Goal: Task Accomplishment & Management: Manage account settings

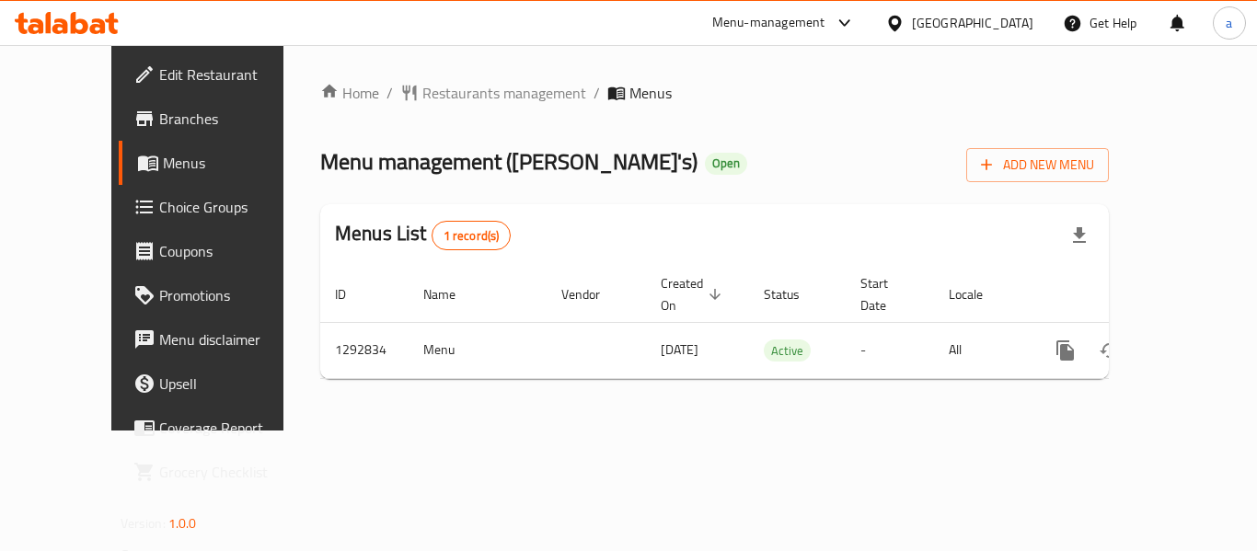
click at [1011, 31] on div "[GEOGRAPHIC_DATA]" at bounding box center [972, 23] width 121 height 20
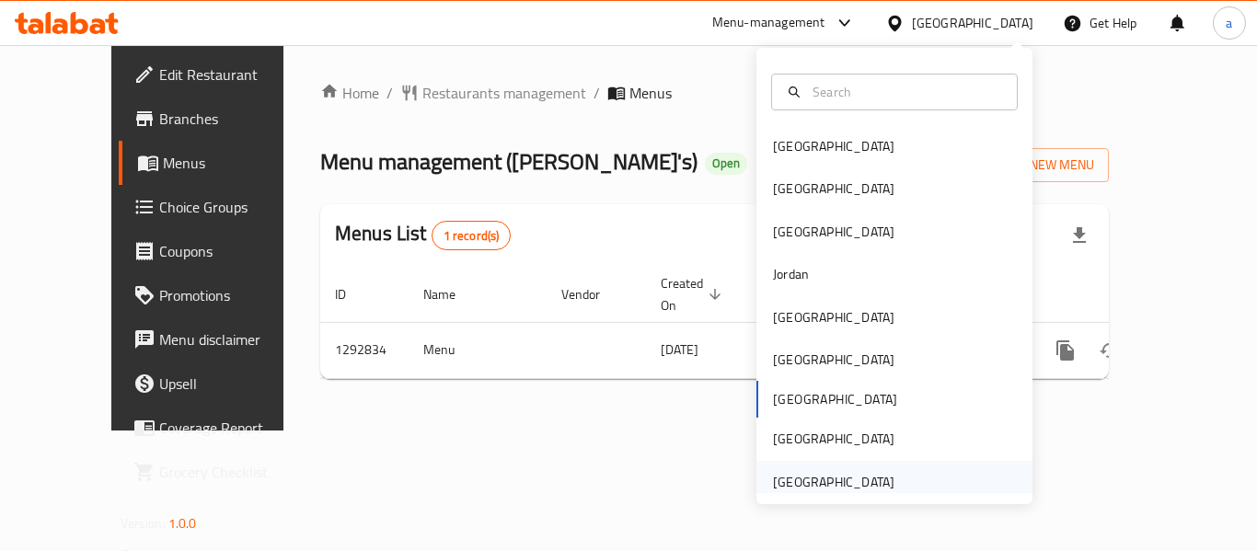
click at [837, 492] on div "[GEOGRAPHIC_DATA]" at bounding box center [833, 482] width 121 height 20
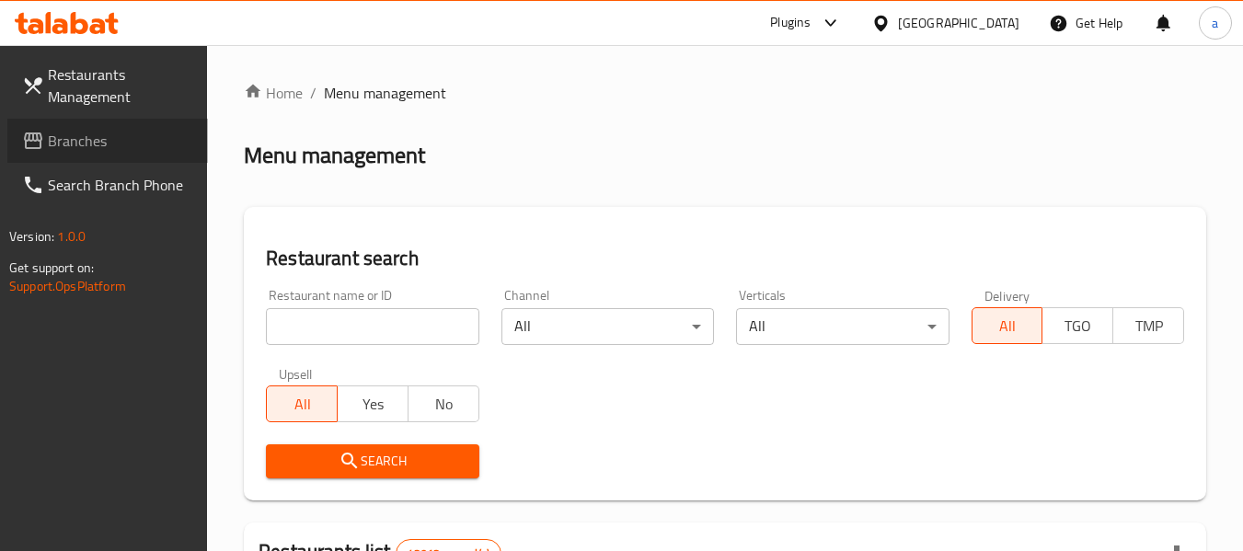
click at [119, 140] on span "Branches" at bounding box center [120, 141] width 145 height 22
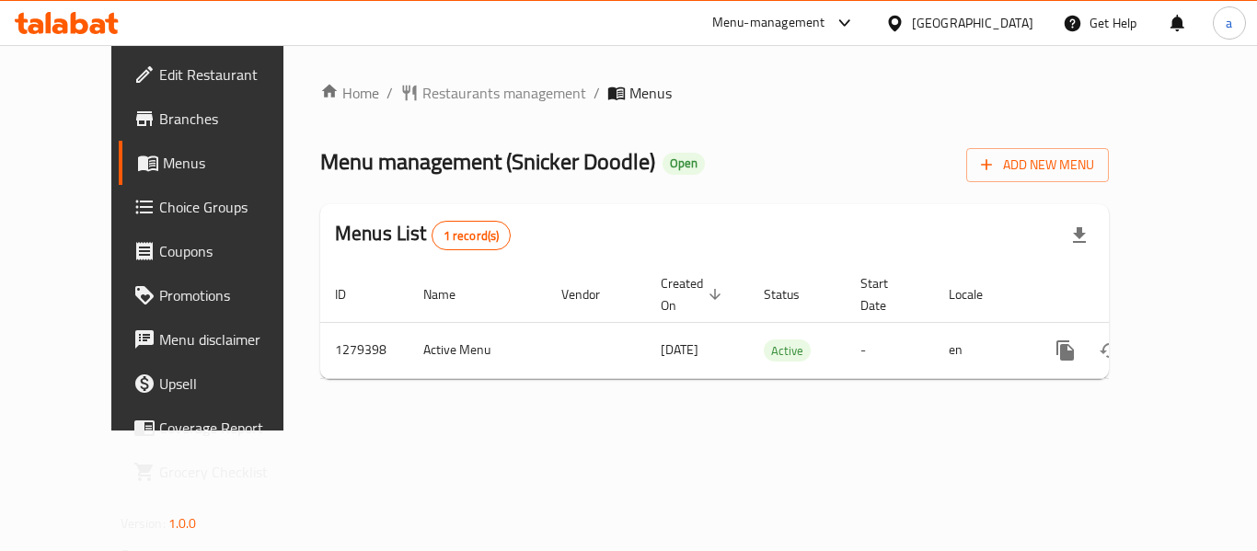
click at [965, 20] on div "[GEOGRAPHIC_DATA]" at bounding box center [972, 23] width 121 height 20
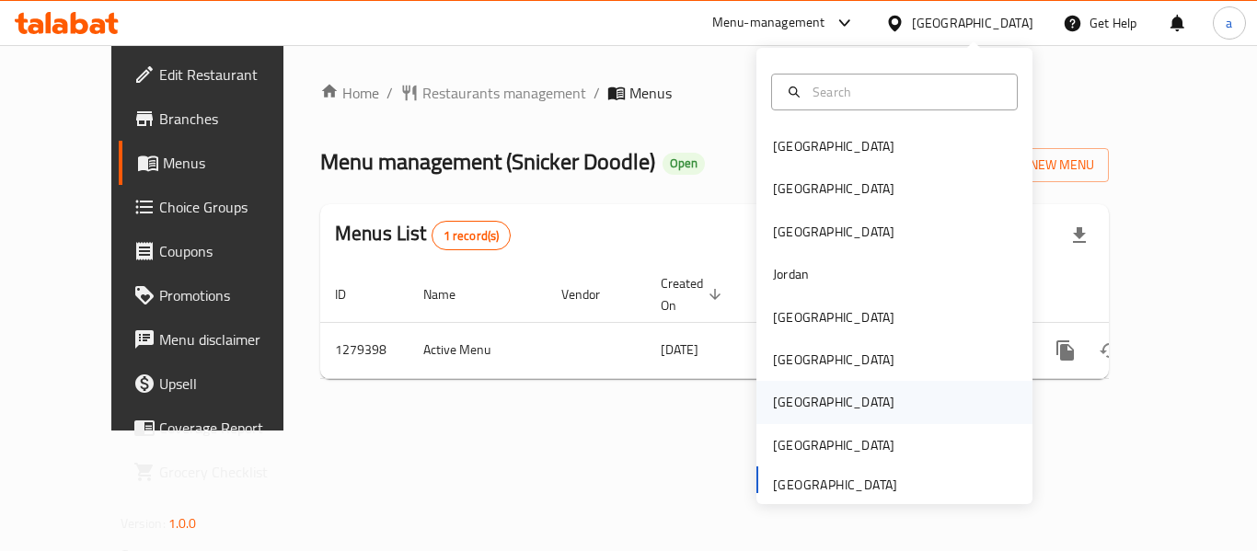
click at [775, 401] on div "[GEOGRAPHIC_DATA]" at bounding box center [833, 402] width 121 height 20
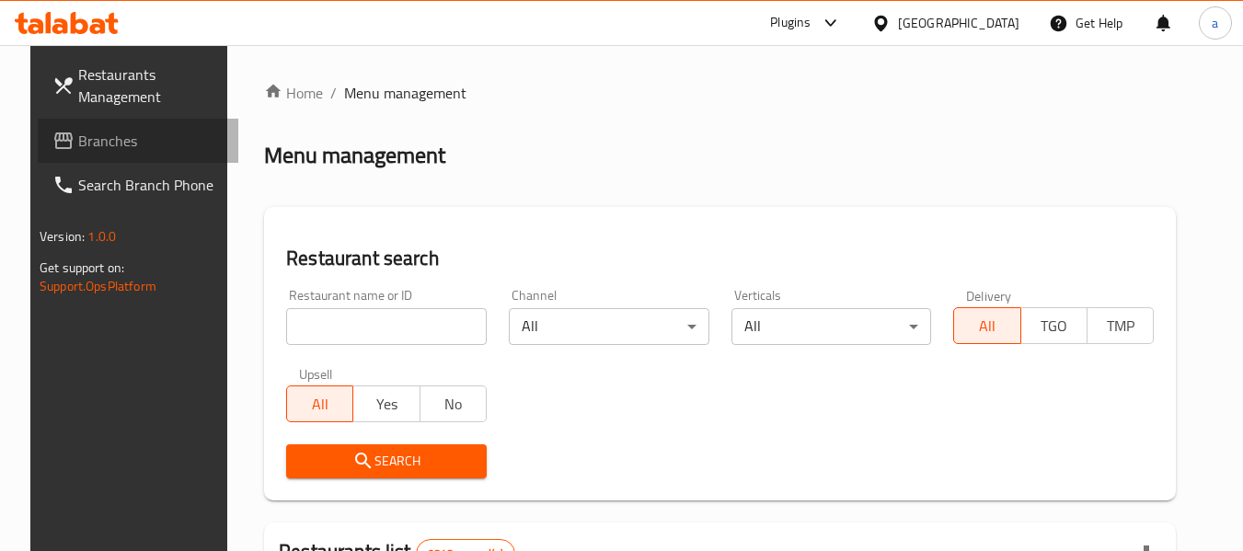
click at [78, 135] on span "Branches" at bounding box center [150, 141] width 145 height 22
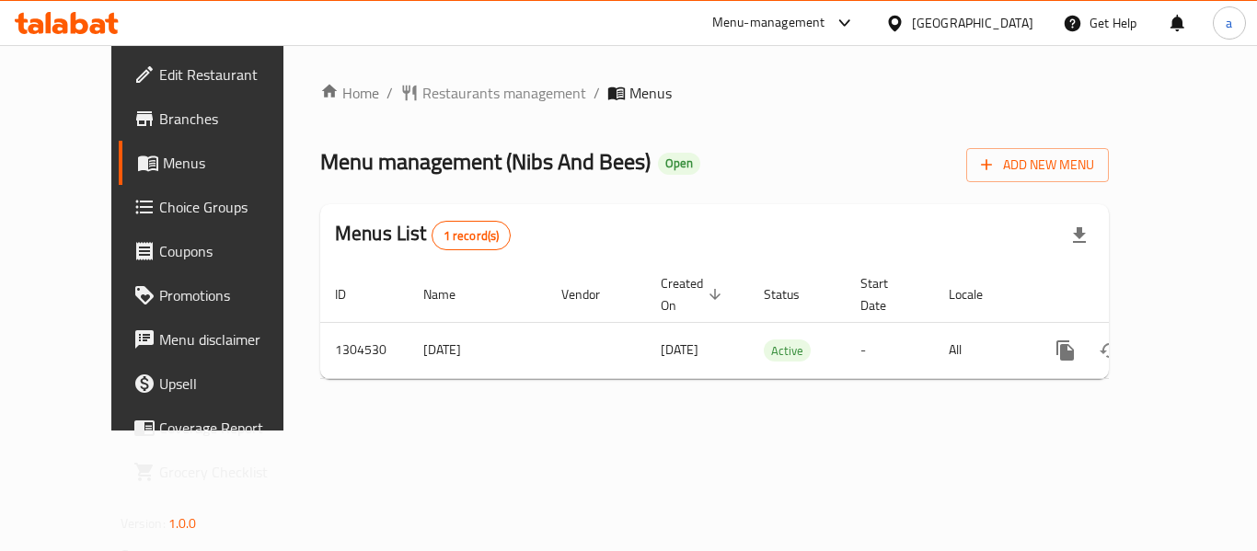
click at [912, 23] on div at bounding box center [898, 23] width 27 height 20
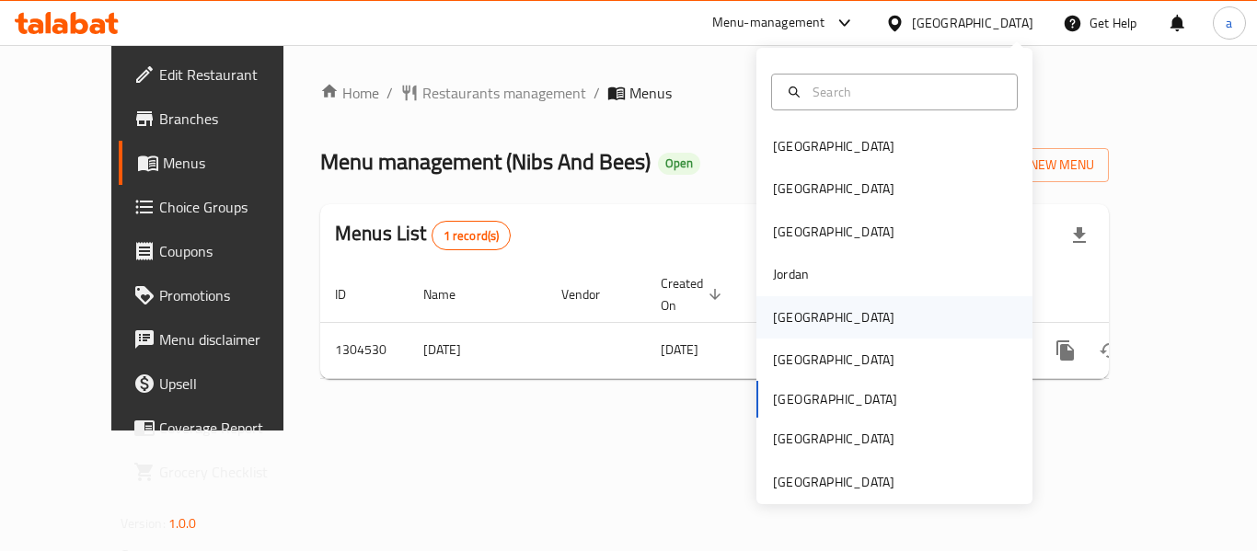
click at [809, 309] on div "[GEOGRAPHIC_DATA]" at bounding box center [833, 317] width 151 height 42
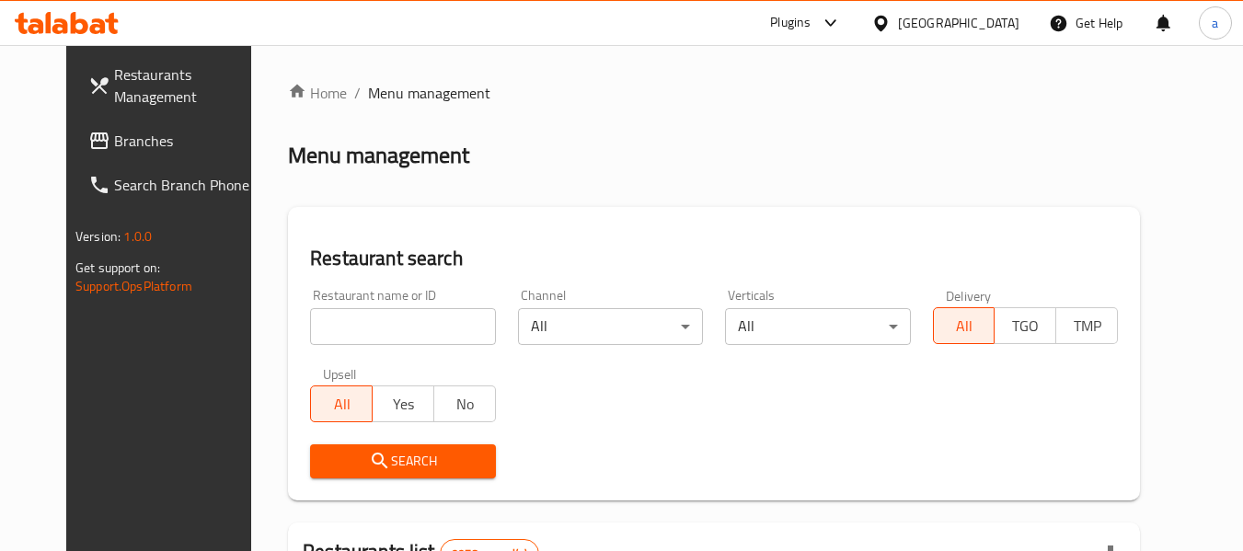
click at [138, 139] on span "Branches" at bounding box center [186, 141] width 145 height 22
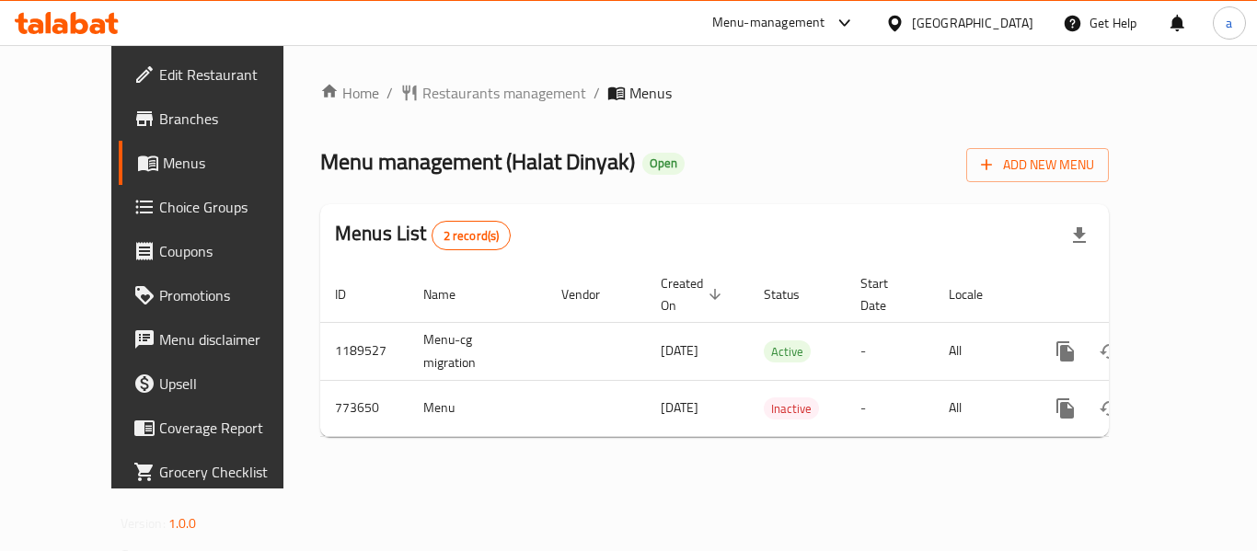
click at [1024, 16] on div "[GEOGRAPHIC_DATA]" at bounding box center [972, 23] width 121 height 20
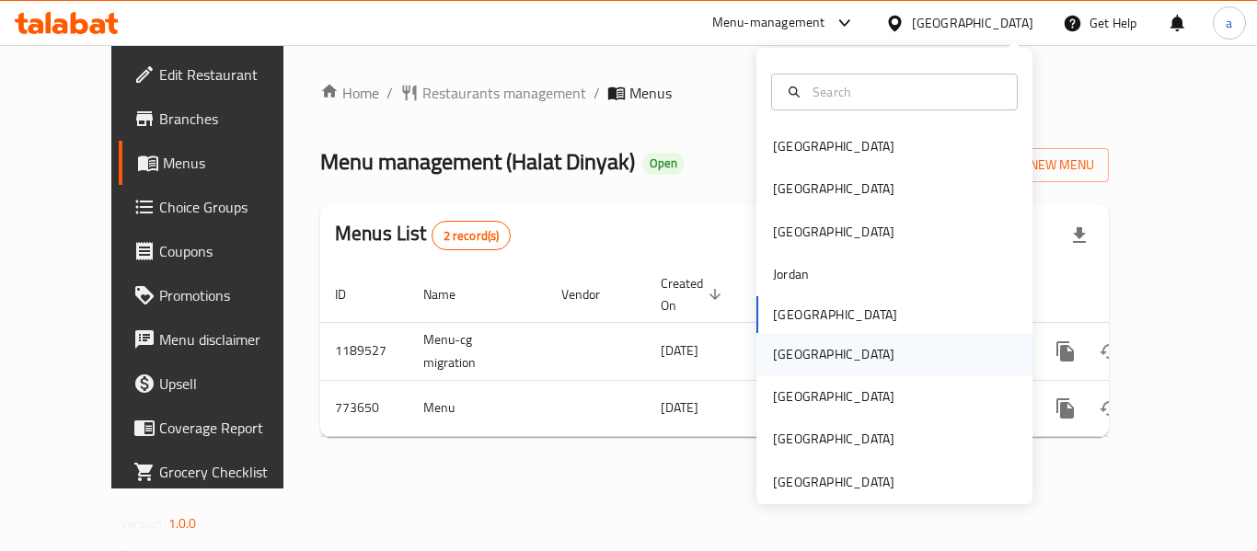
click at [792, 363] on div "[GEOGRAPHIC_DATA]" at bounding box center [833, 354] width 121 height 20
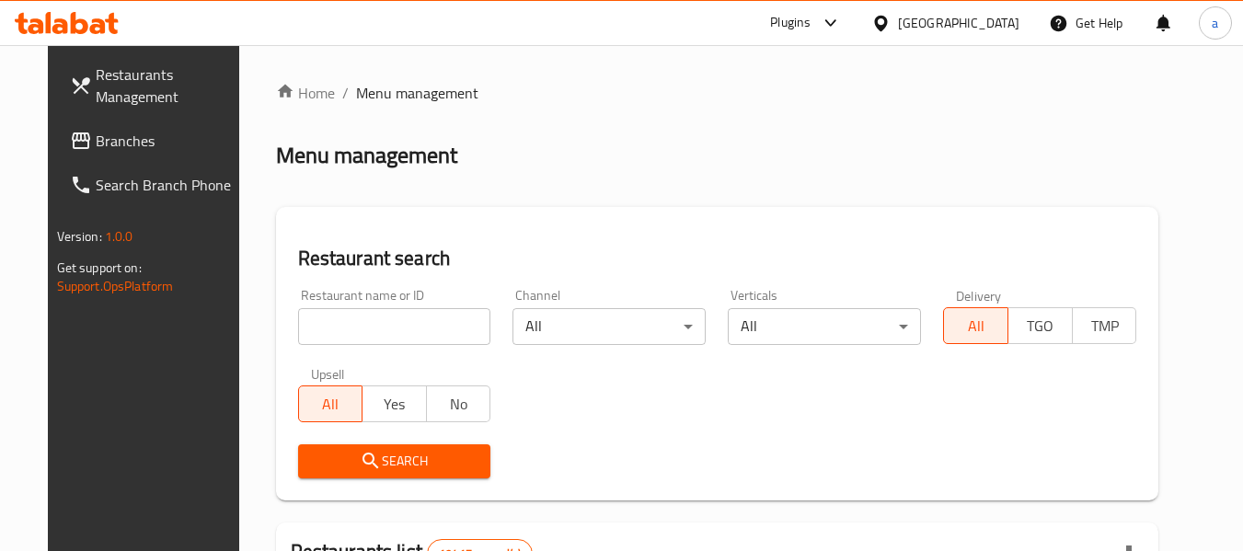
click at [96, 142] on span "Branches" at bounding box center [168, 141] width 145 height 22
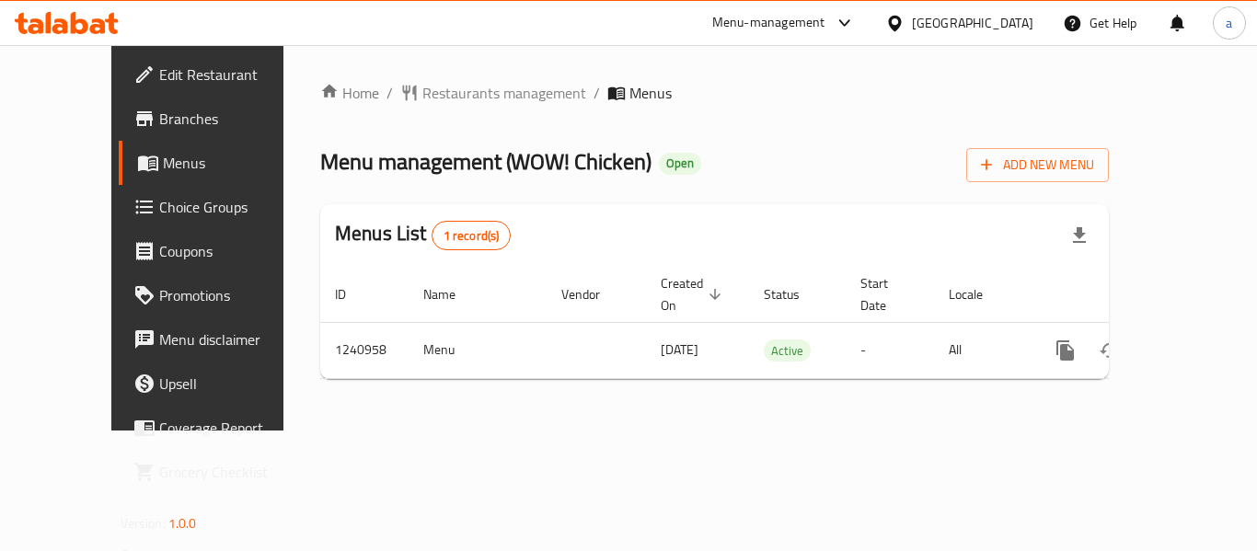
click at [905, 20] on icon at bounding box center [894, 23] width 19 height 19
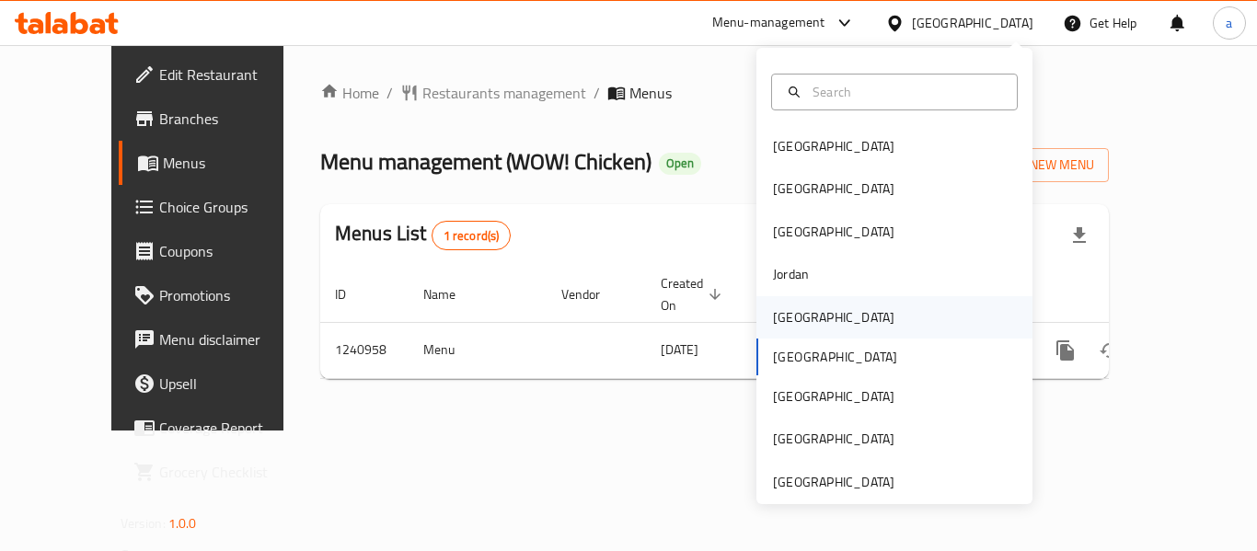
click at [804, 316] on div "Kuwait" at bounding box center [833, 317] width 151 height 42
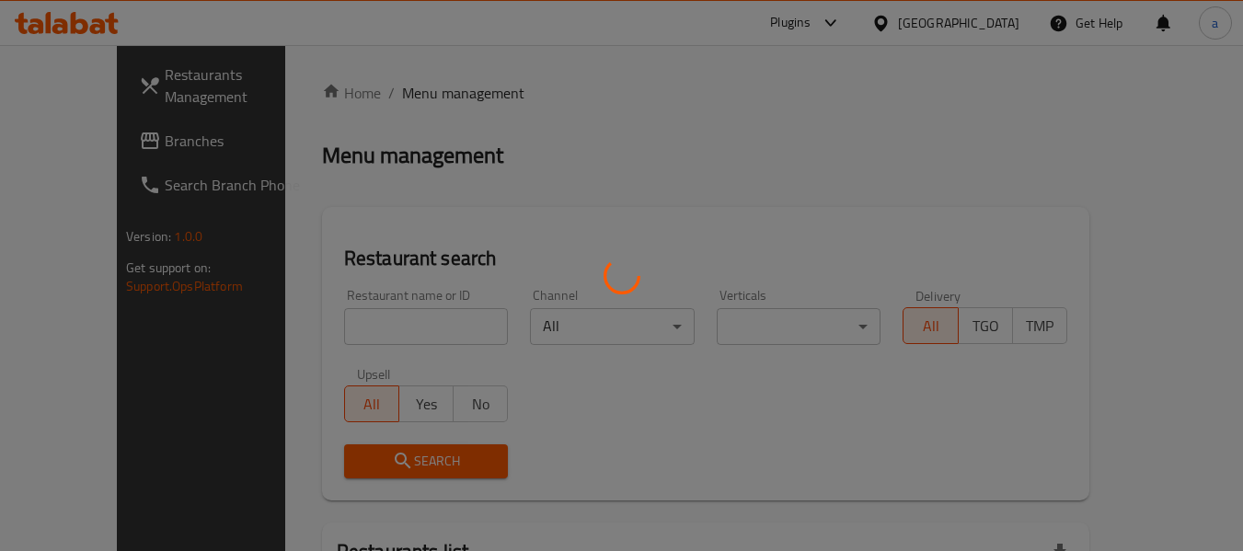
click at [97, 138] on div at bounding box center [621, 275] width 1243 height 551
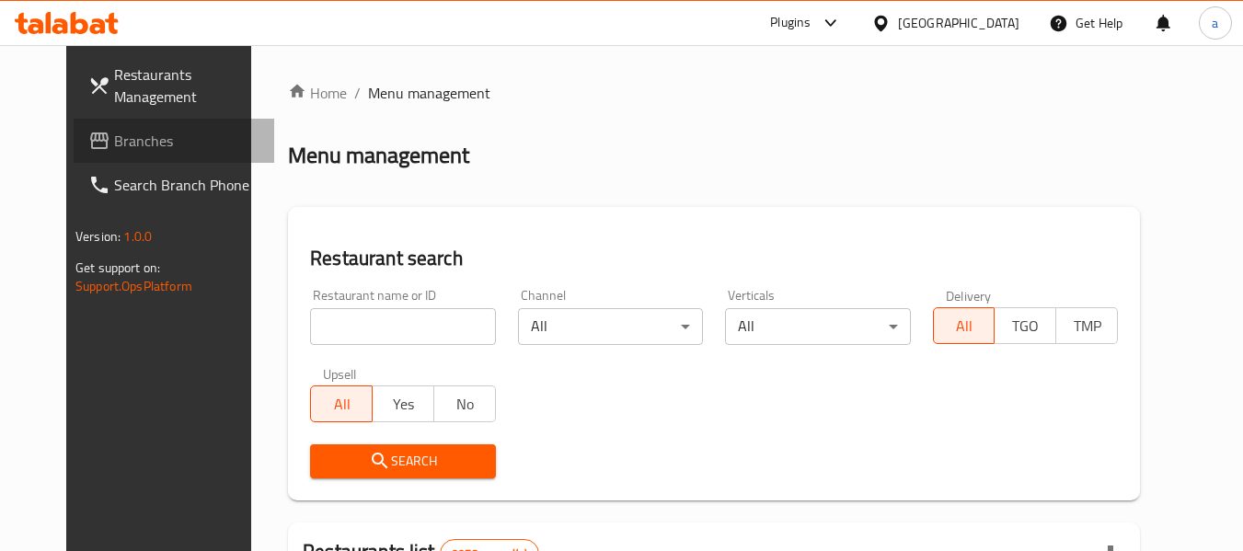
click at [114, 132] on span "Branches" at bounding box center [186, 141] width 145 height 22
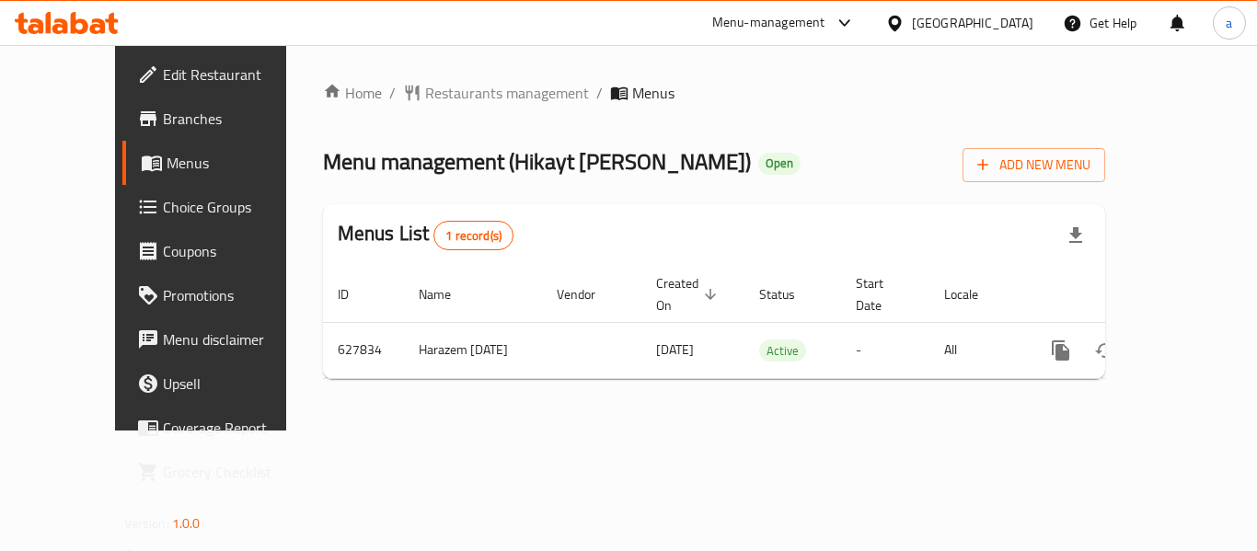
click at [1002, 21] on div "Kuwait" at bounding box center [972, 23] width 121 height 20
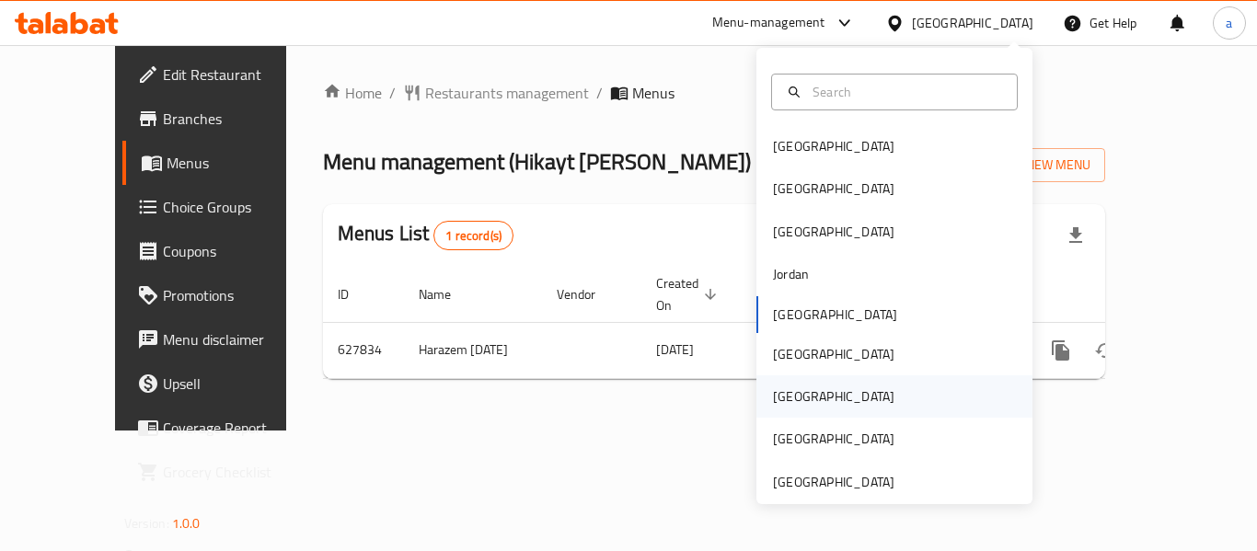
click at [793, 389] on div "[GEOGRAPHIC_DATA]" at bounding box center [833, 397] width 151 height 42
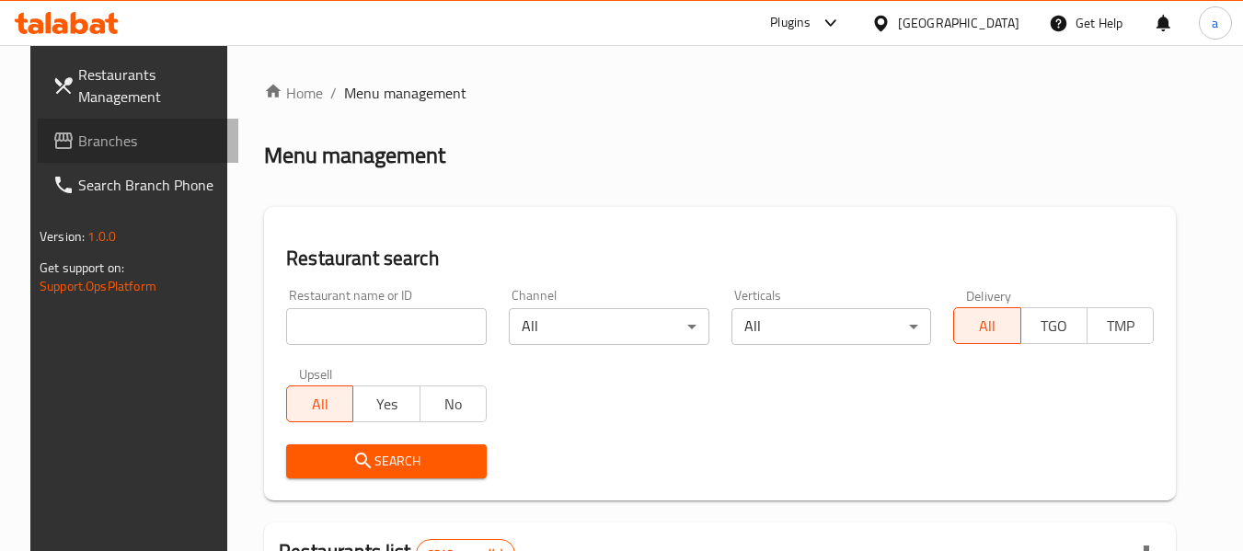
click at [94, 132] on span "Branches" at bounding box center [150, 141] width 145 height 22
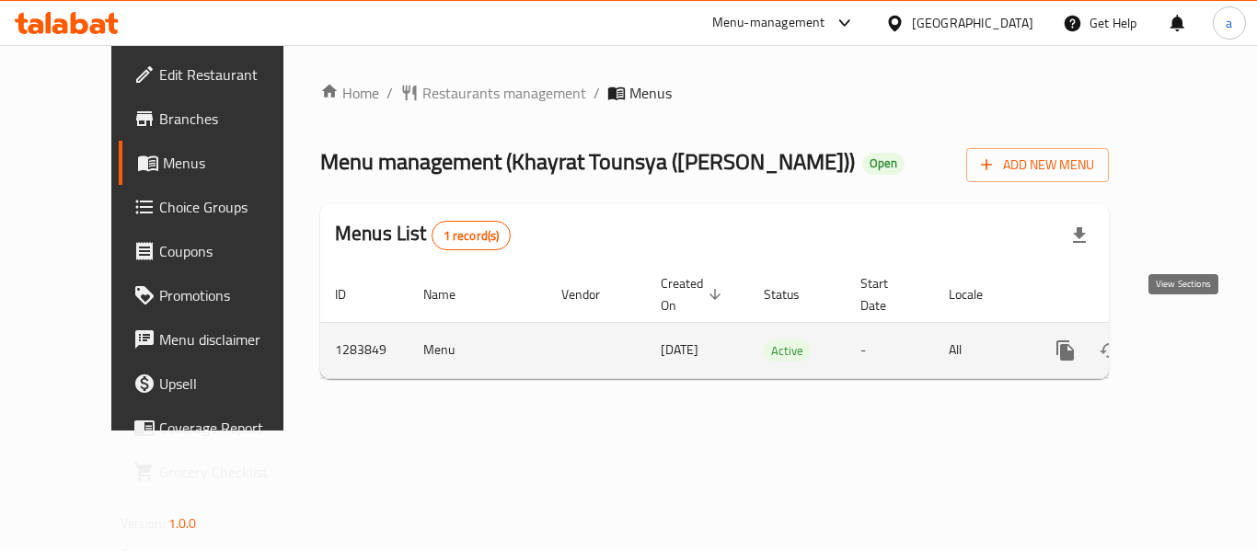
click at [1187, 340] on icon "enhanced table" at bounding box center [1198, 351] width 22 height 22
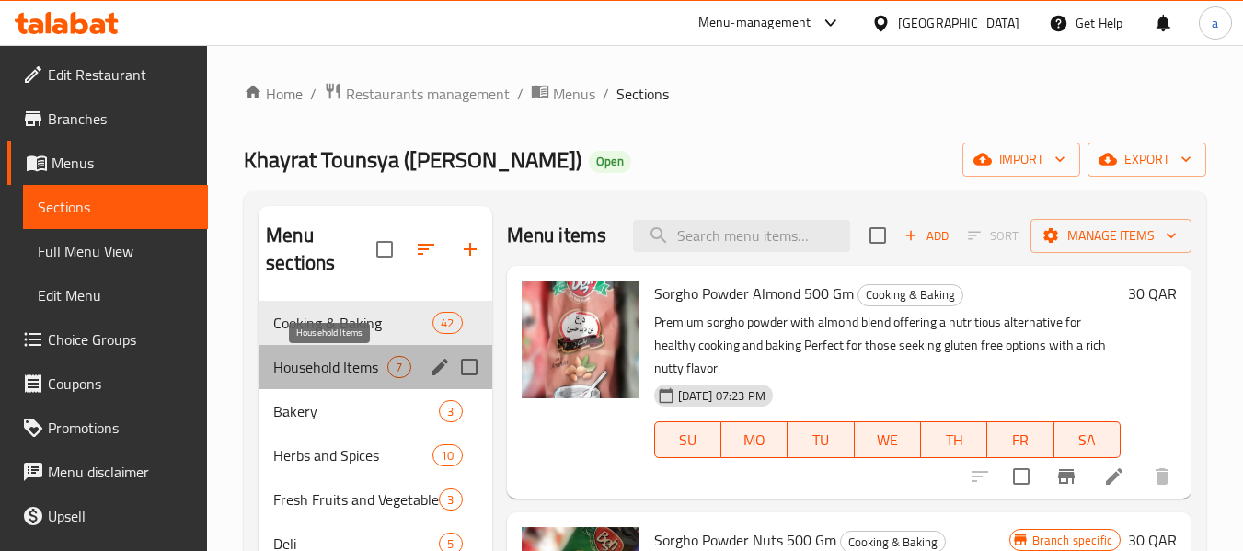
click at [324, 357] on span "Household Items" at bounding box center [330, 367] width 114 height 22
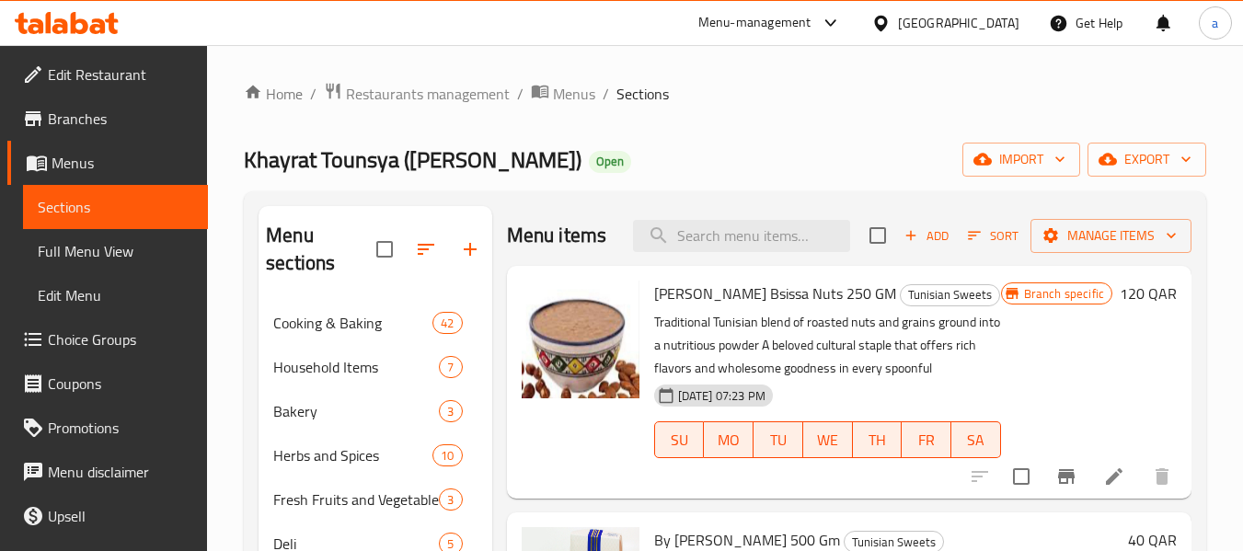
click at [122, 71] on span "Edit Restaurant" at bounding box center [120, 75] width 145 height 22
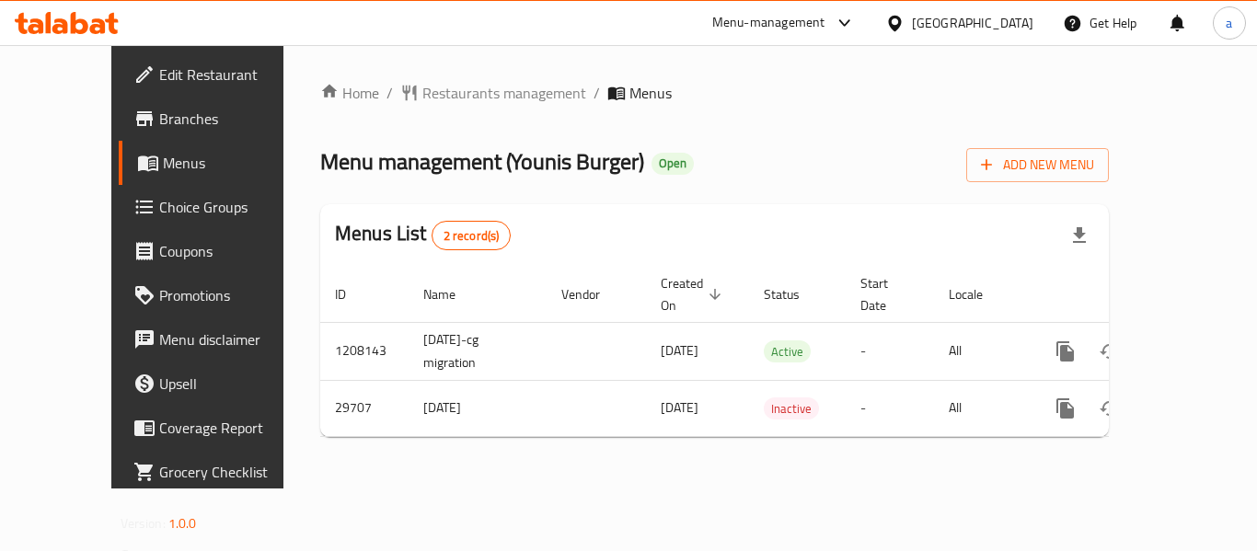
click at [1013, 34] on div "Bahrain" at bounding box center [960, 23] width 178 height 44
click at [905, 22] on icon at bounding box center [894, 23] width 19 height 19
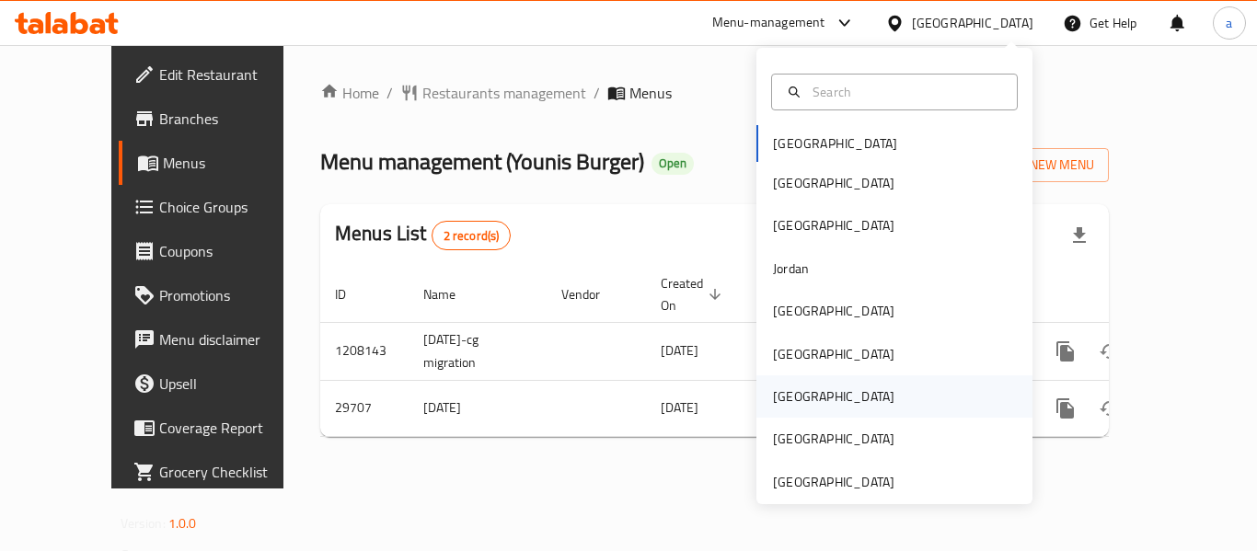
click at [777, 398] on div "Qatar" at bounding box center [833, 397] width 121 height 20
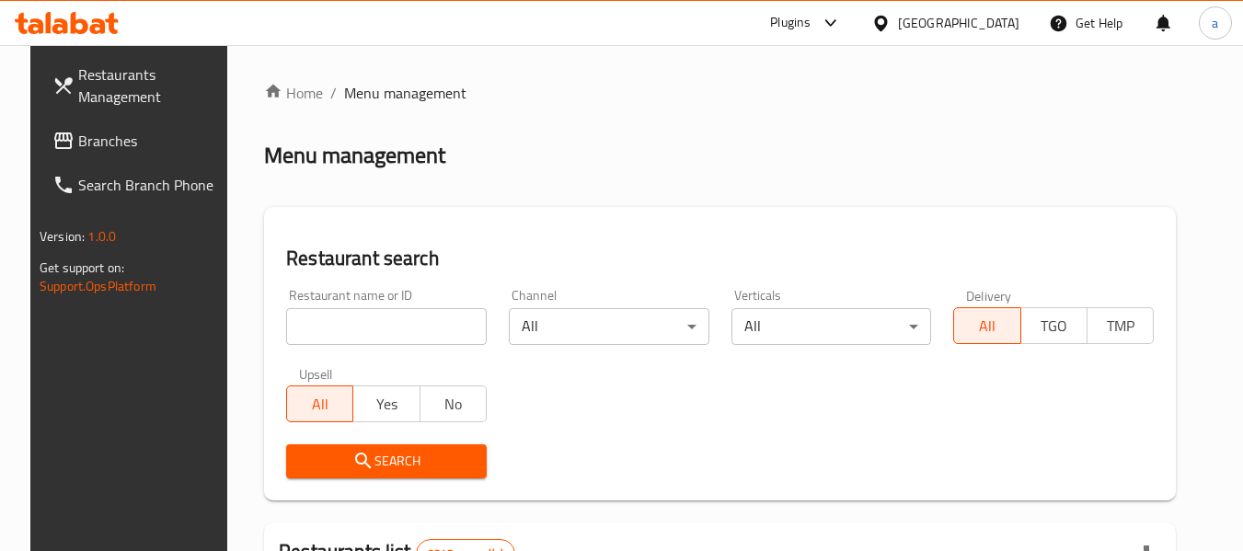
click at [121, 155] on link "Branches" at bounding box center [138, 141] width 201 height 44
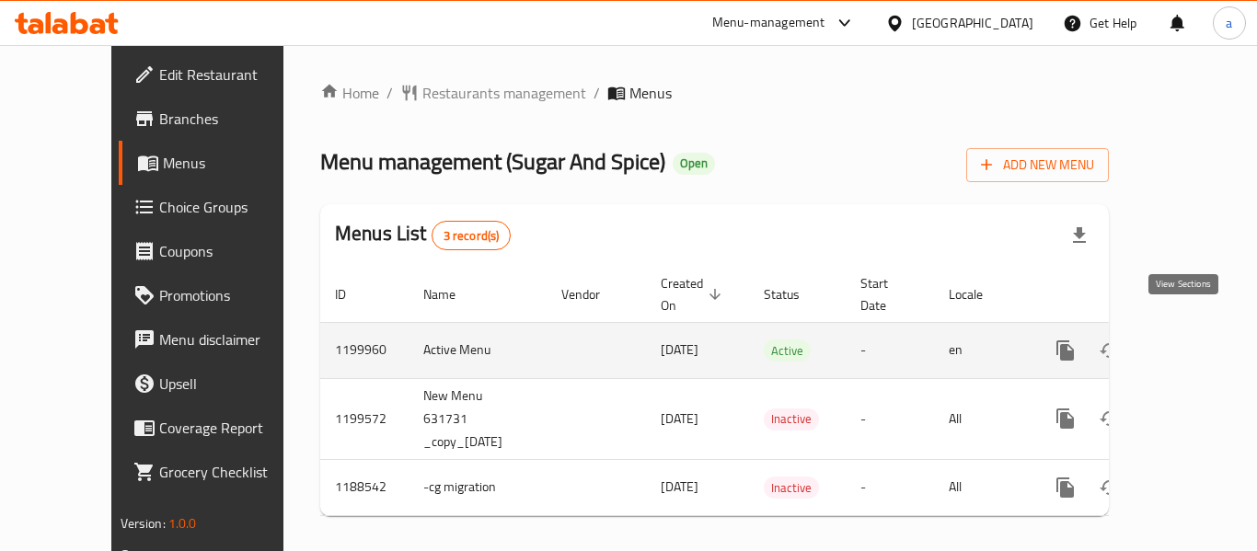
click at [1190, 342] on icon "enhanced table" at bounding box center [1198, 350] width 17 height 17
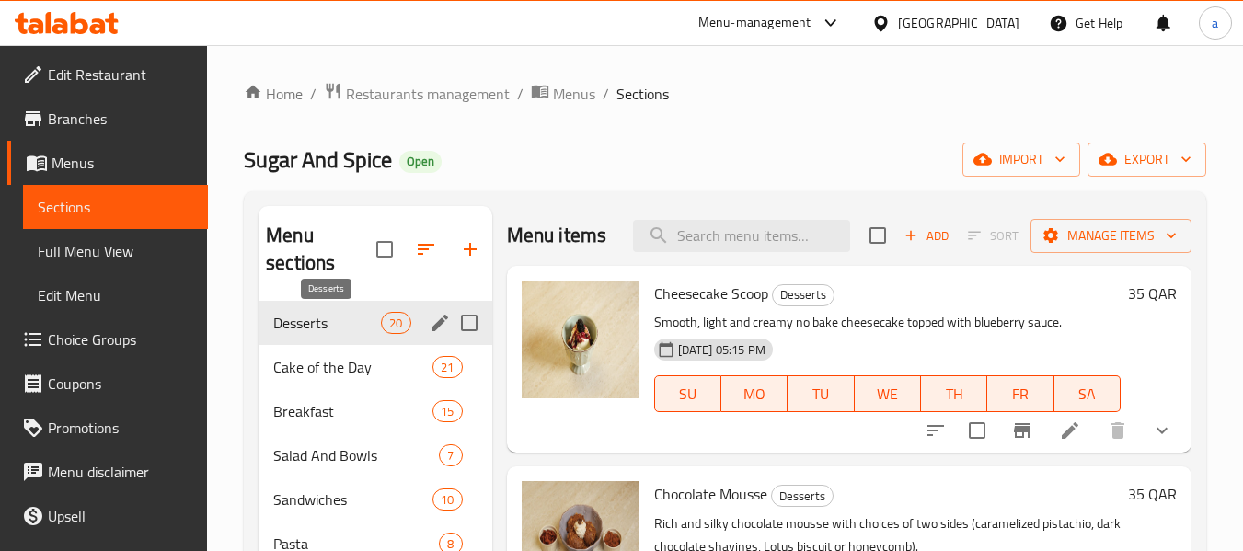
click at [319, 327] on span "Desserts" at bounding box center [327, 323] width 108 height 22
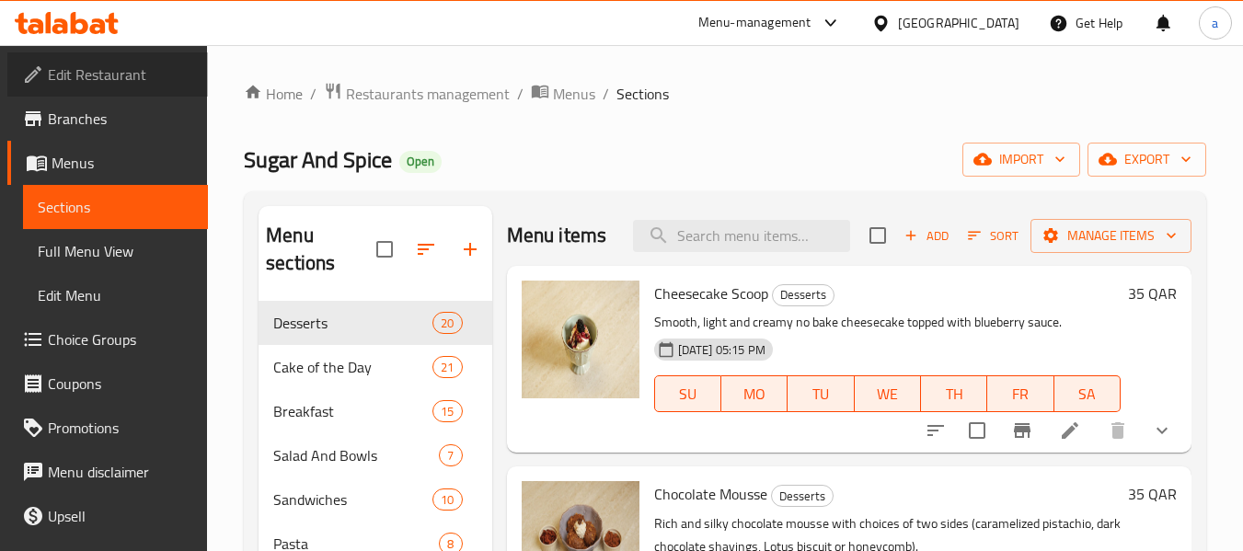
click at [110, 73] on span "Edit Restaurant" at bounding box center [120, 75] width 145 height 22
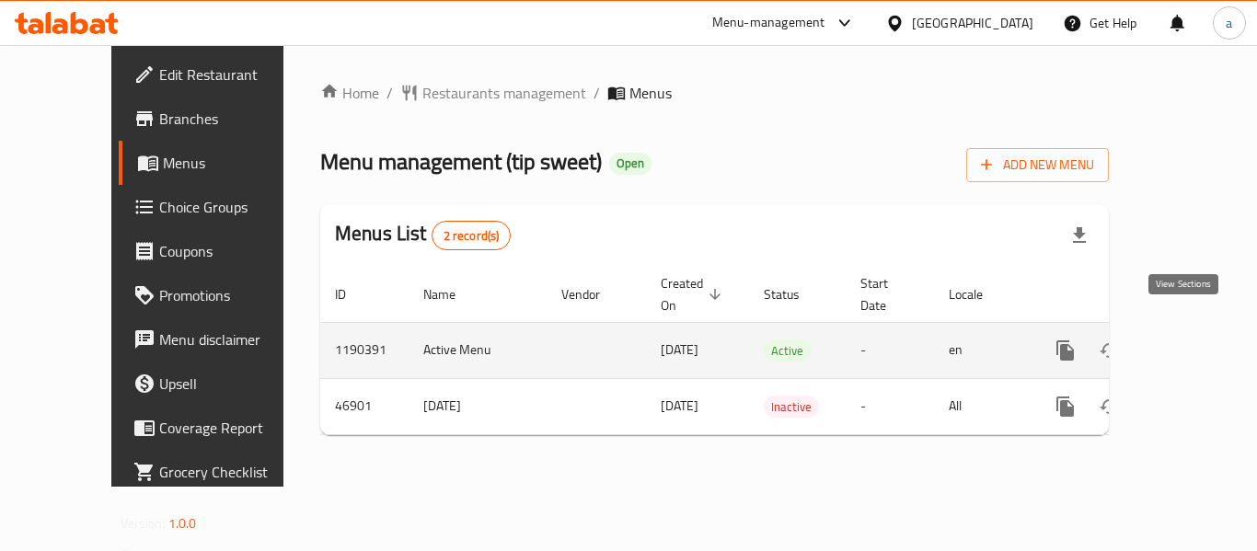
click at [1187, 340] on icon "enhanced table" at bounding box center [1198, 351] width 22 height 22
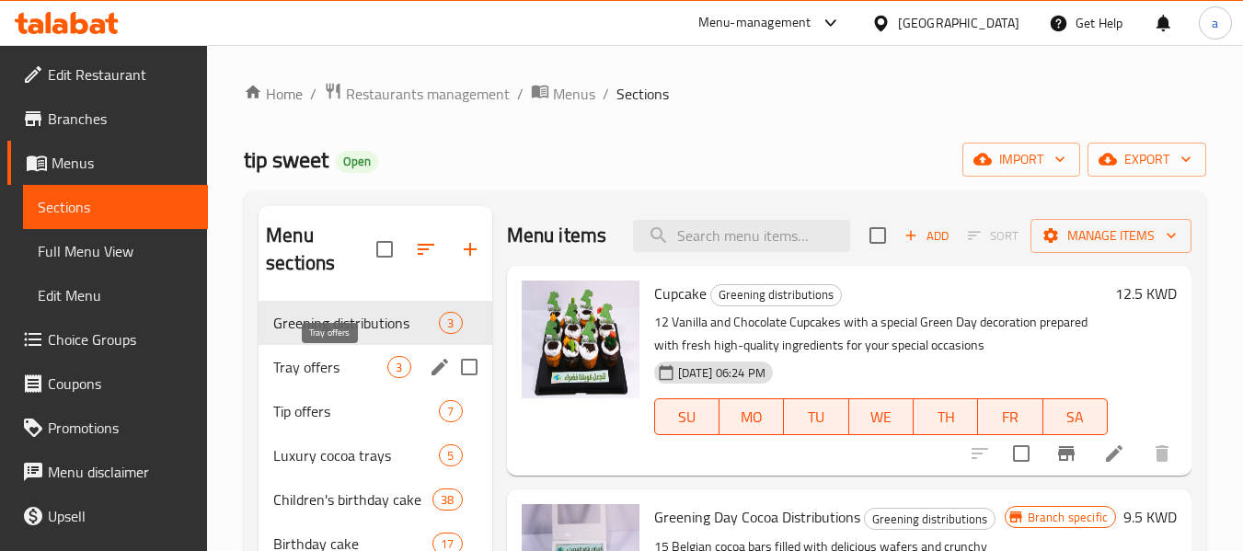
click at [302, 354] on div "Tray offers 3" at bounding box center [375, 367] width 233 height 44
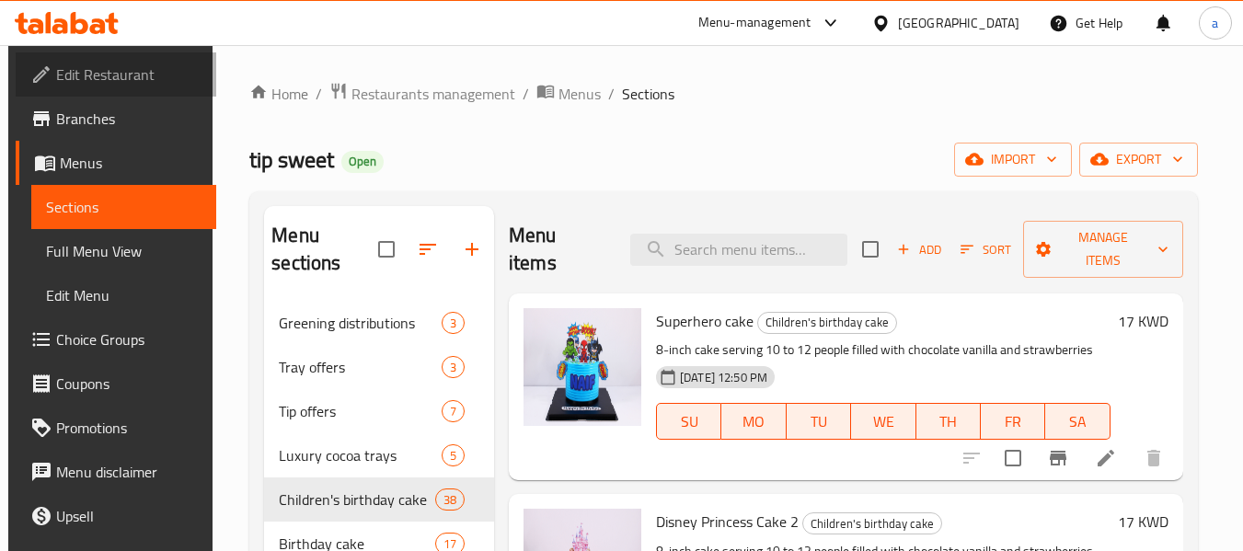
click at [112, 74] on span "Edit Restaurant" at bounding box center [128, 75] width 145 height 22
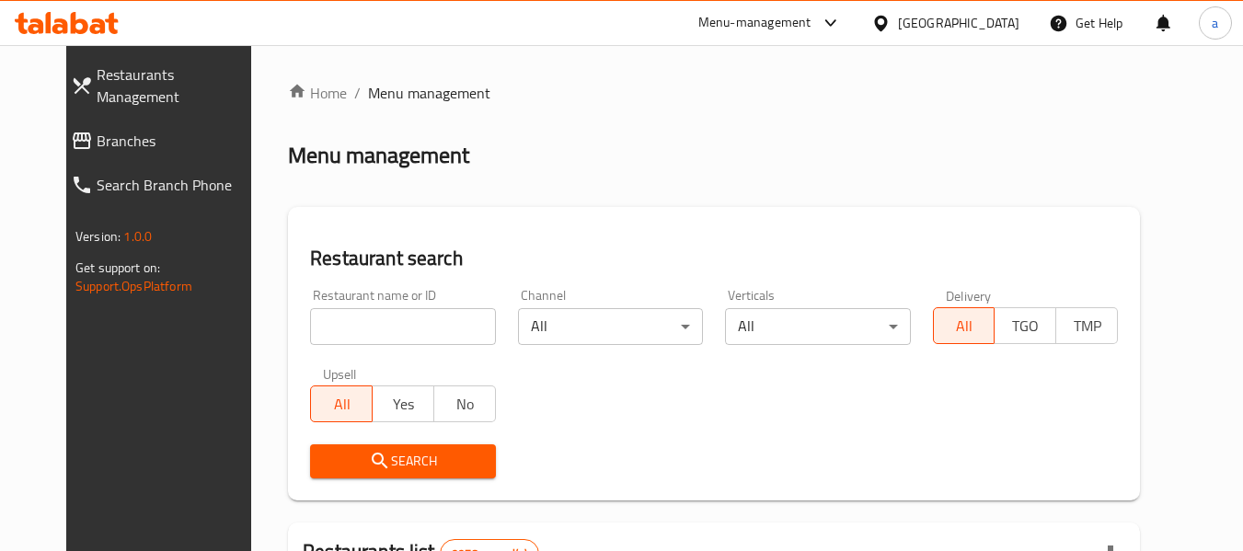
click at [97, 130] on span "Branches" at bounding box center [178, 141] width 163 height 22
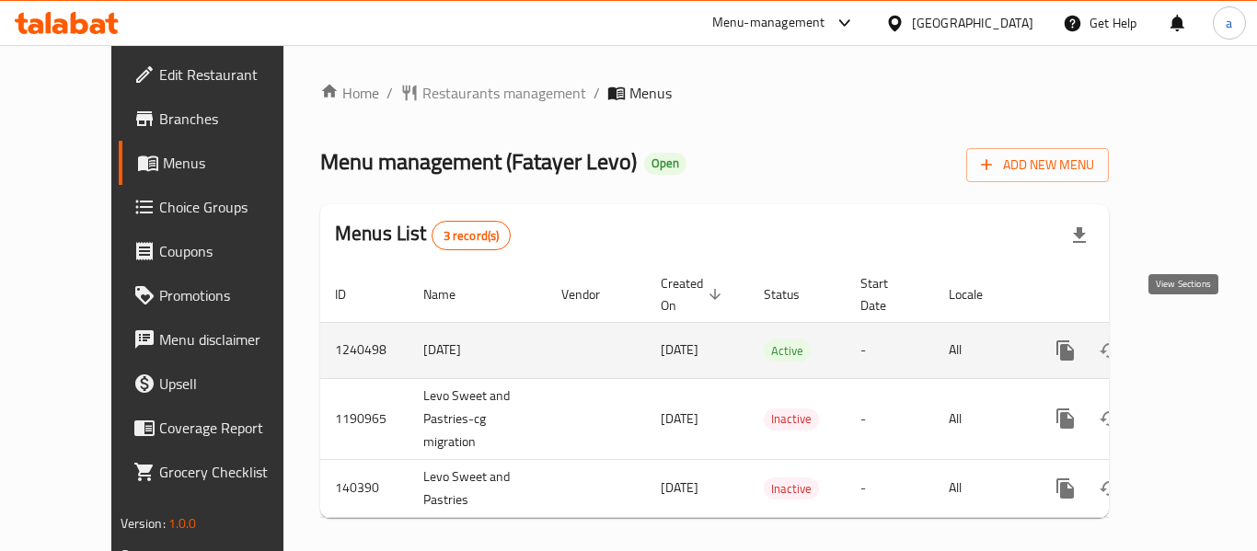
click at [1187, 340] on icon "enhanced table" at bounding box center [1198, 351] width 22 height 22
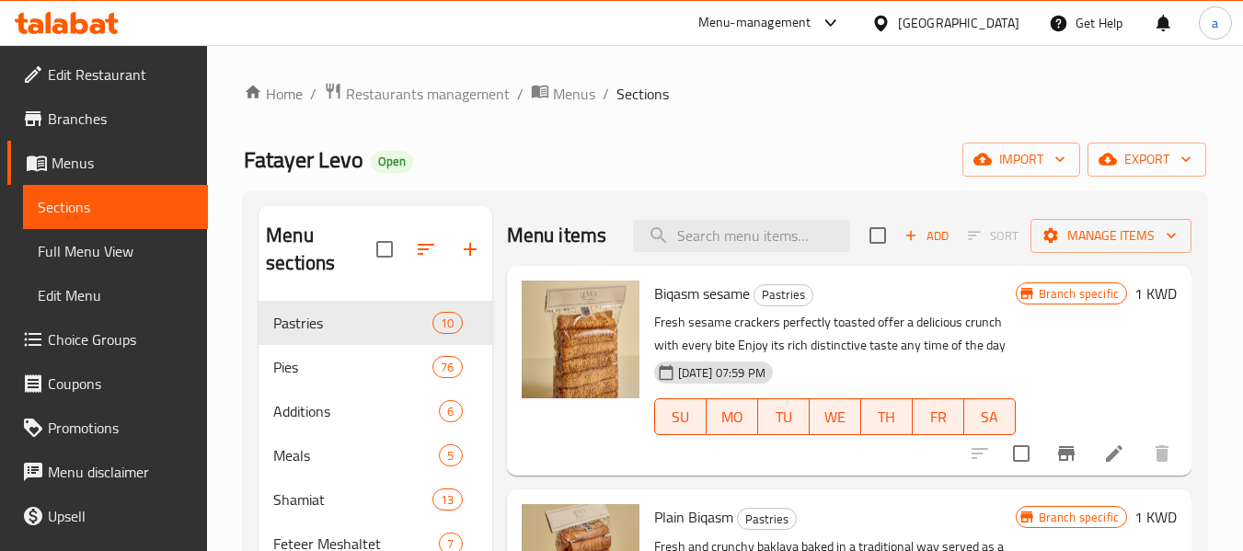
click at [994, 21] on div "[GEOGRAPHIC_DATA]" at bounding box center [958, 23] width 121 height 20
click at [225, 224] on div "Home / Restaurants management / Menus / Sections Fatayer Levo Open import expor…" at bounding box center [725, 533] width 1036 height 977
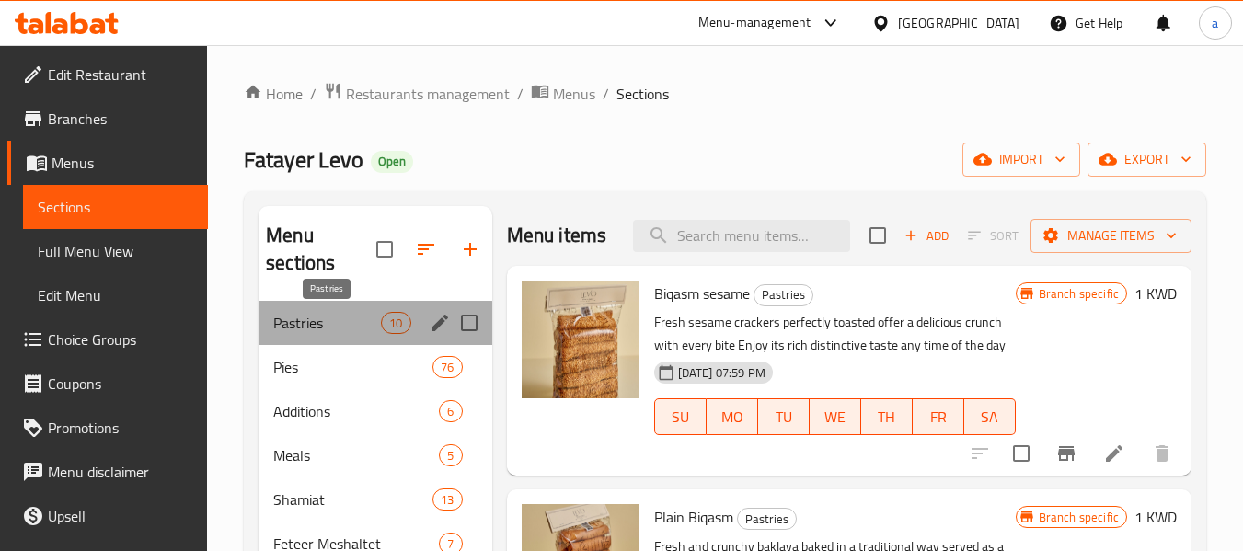
click at [325, 332] on span "Pastries​" at bounding box center [327, 323] width 108 height 22
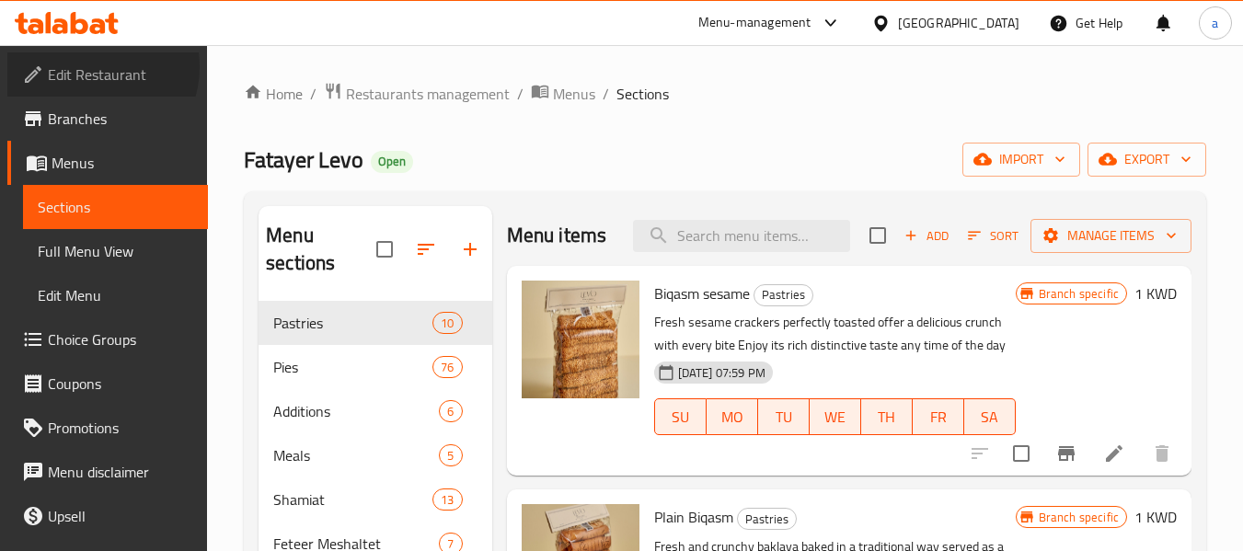
click at [94, 67] on span "Edit Restaurant" at bounding box center [120, 75] width 145 height 22
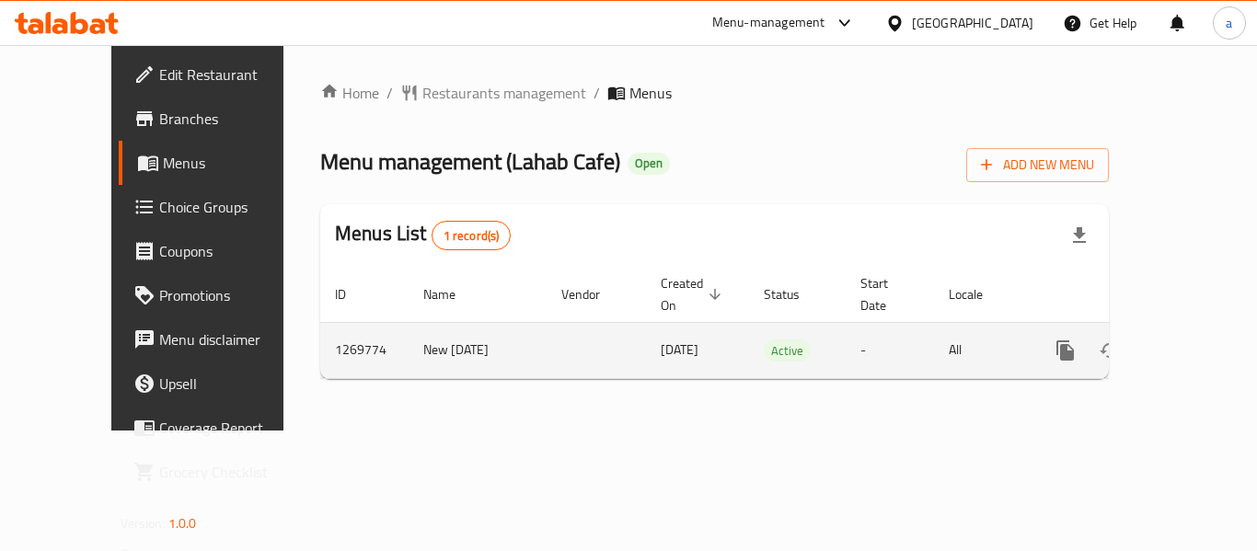
click at [1194, 340] on icon "enhanced table" at bounding box center [1198, 351] width 22 height 22
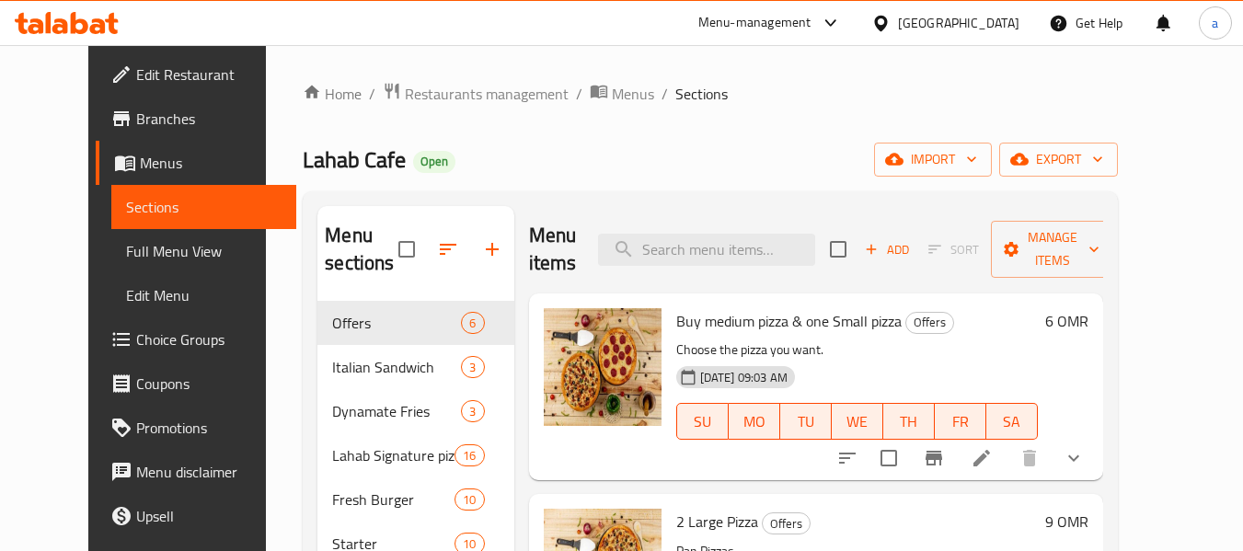
click at [991, 27] on div "[GEOGRAPHIC_DATA]" at bounding box center [958, 23] width 121 height 20
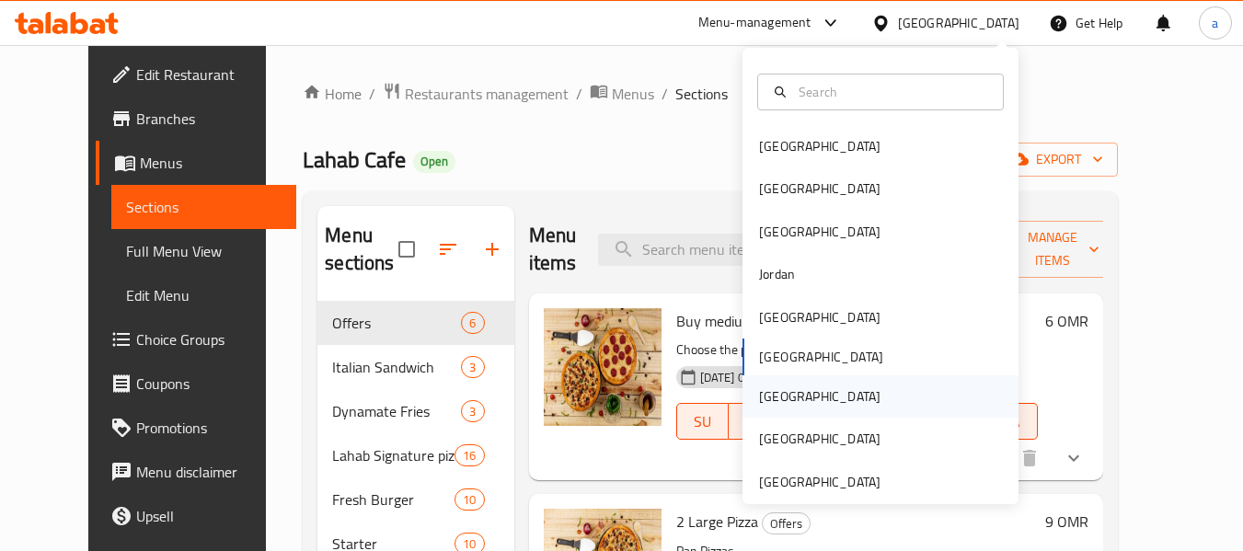
click at [771, 404] on div "[GEOGRAPHIC_DATA]" at bounding box center [819, 397] width 121 height 20
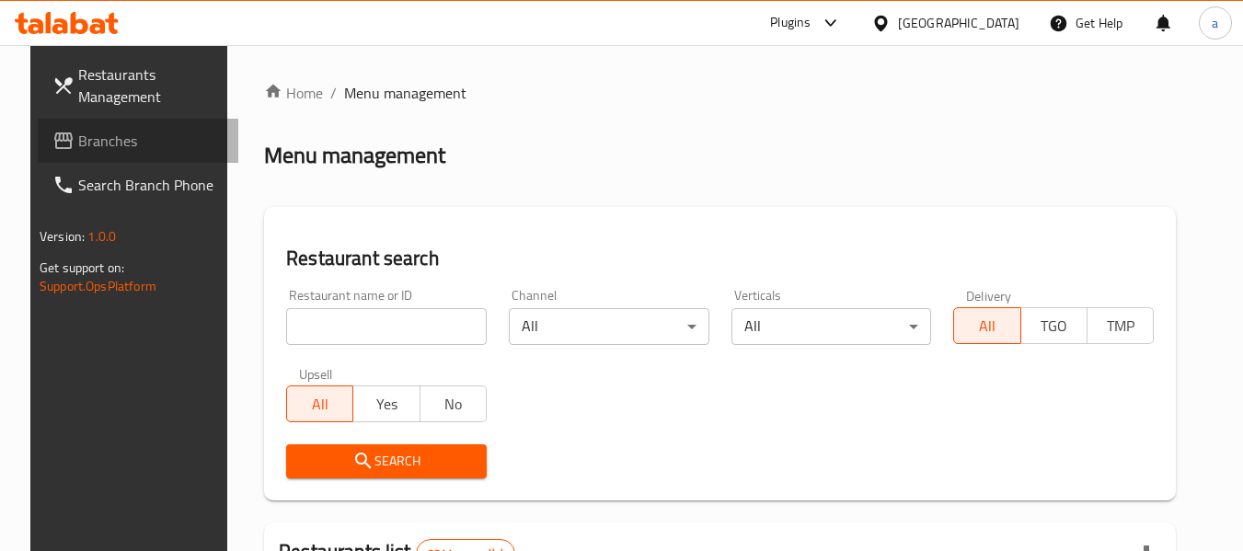
click at [120, 140] on span "Branches" at bounding box center [150, 141] width 145 height 22
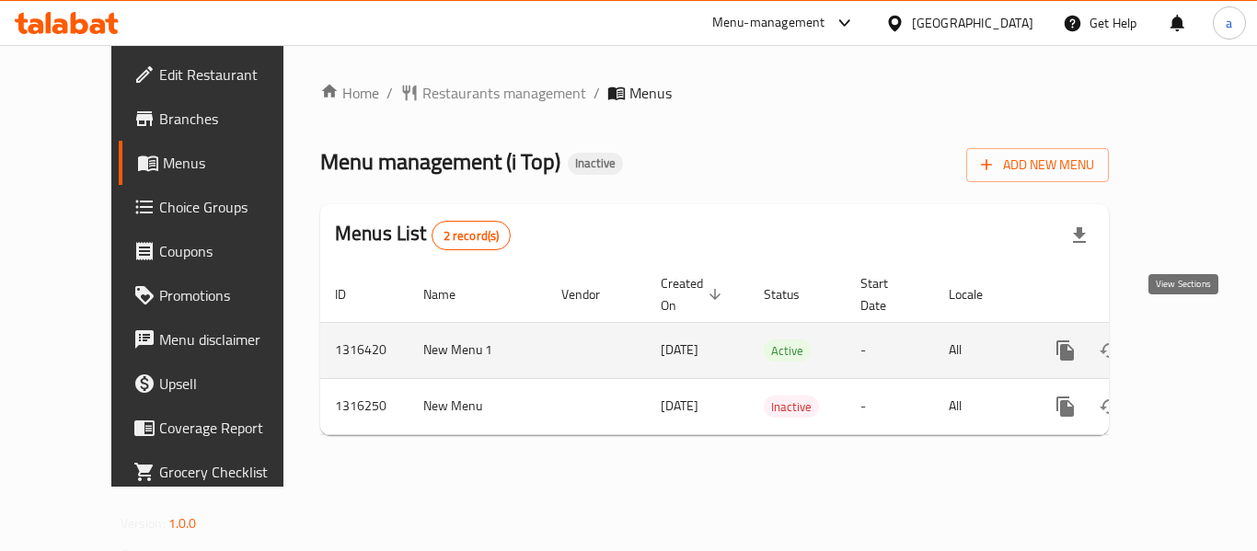
click at [1194, 340] on icon "enhanced table" at bounding box center [1198, 351] width 22 height 22
